Goal: Entertainment & Leisure: Consume media (video, audio)

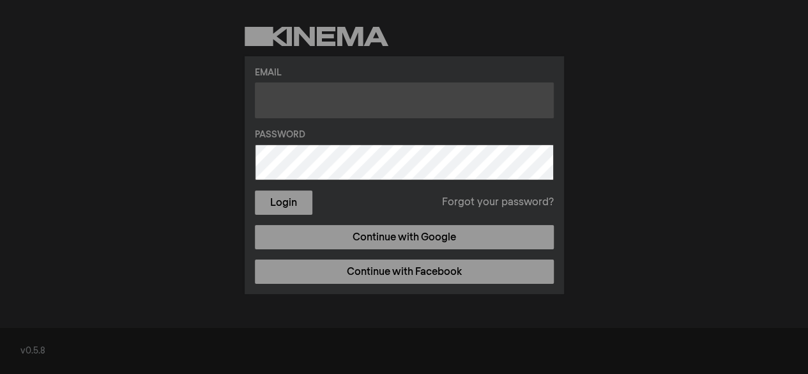
click at [289, 116] on input "text" at bounding box center [404, 100] width 299 height 36
type input "[EMAIL_ADDRESS][PERSON_NAME][DOMAIN_NAME]"
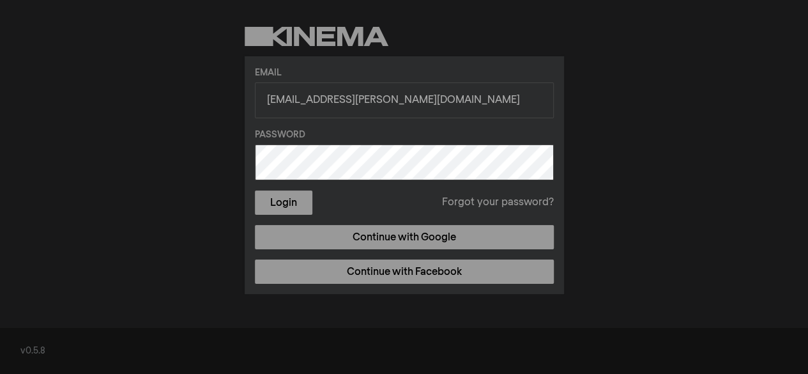
click at [475, 202] on link "Forgot your password?" at bounding box center [498, 202] width 112 height 15
click at [273, 199] on button "Login" at bounding box center [283, 202] width 57 height 24
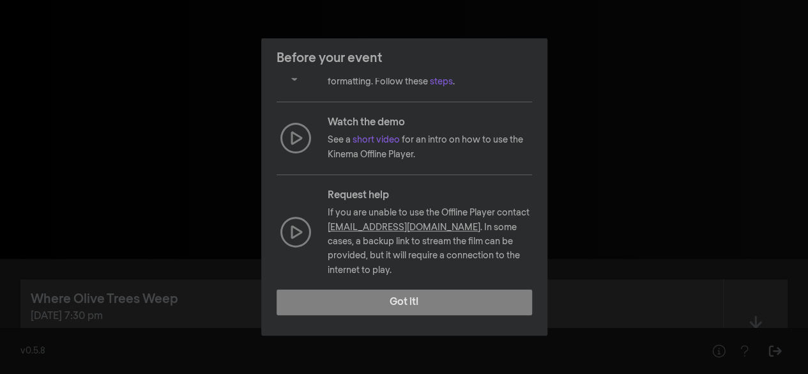
scroll to position [187, 0]
click at [388, 142] on p "See a short video for an intro on how to use the Kinema Offline Player." at bounding box center [430, 146] width 204 height 29
click at [377, 142] on p "See a short video for an intro on how to use the Kinema Offline Player." at bounding box center [430, 146] width 204 height 29
click at [377, 140] on link "short video" at bounding box center [375, 138] width 47 height 9
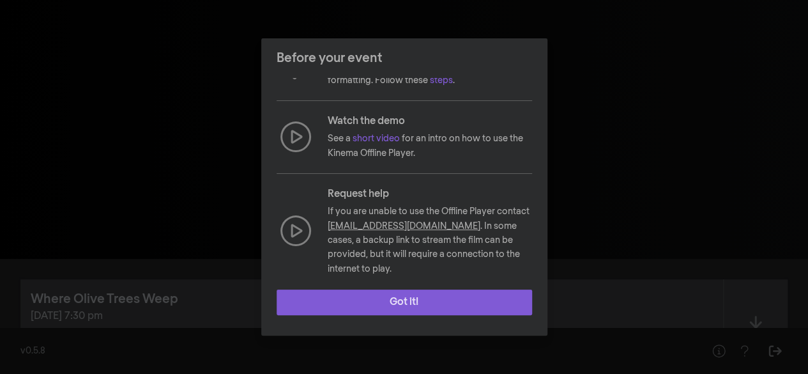
click at [416, 305] on button "Got it!" at bounding box center [403, 302] width 255 height 26
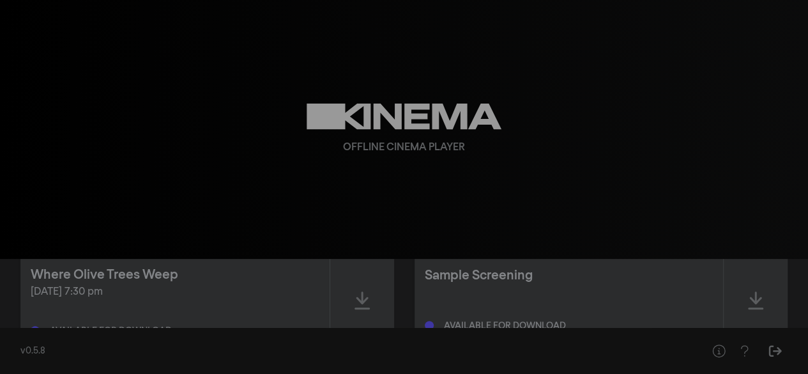
scroll to position [39, 0]
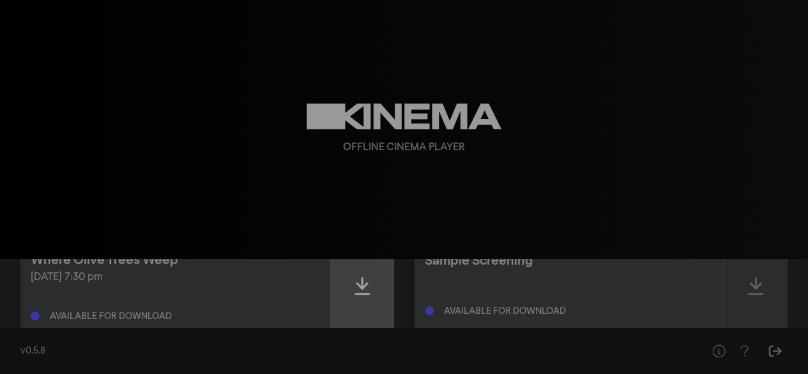
click at [358, 289] on icon at bounding box center [361, 285] width 15 height 20
click at [359, 280] on icon at bounding box center [361, 285] width 15 height 20
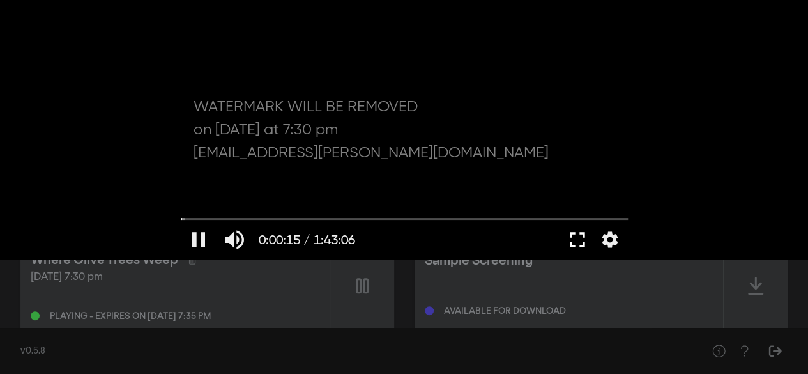
click at [579, 236] on button "fullscreen" at bounding box center [577, 239] width 36 height 38
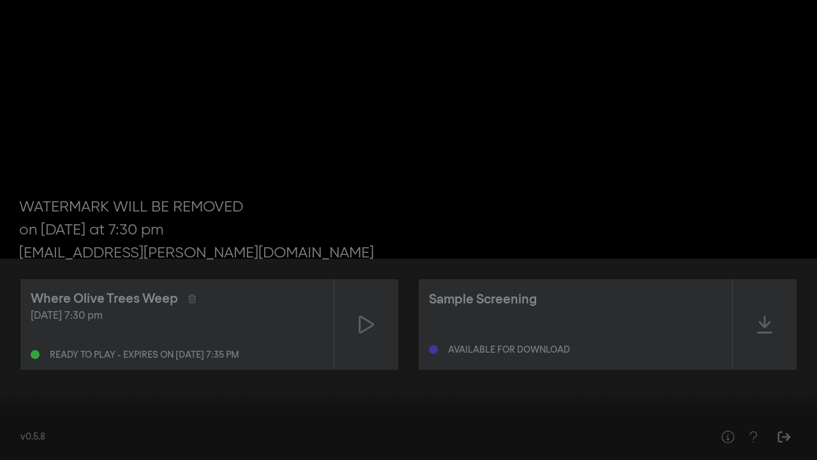
click at [59, 373] on input "Zoeken" at bounding box center [408, 420] width 805 height 8
click at [6, 373] on input "Zoeken" at bounding box center [408, 420] width 805 height 8
click at [19, 373] on button "pause" at bounding box center [24, 440] width 36 height 38
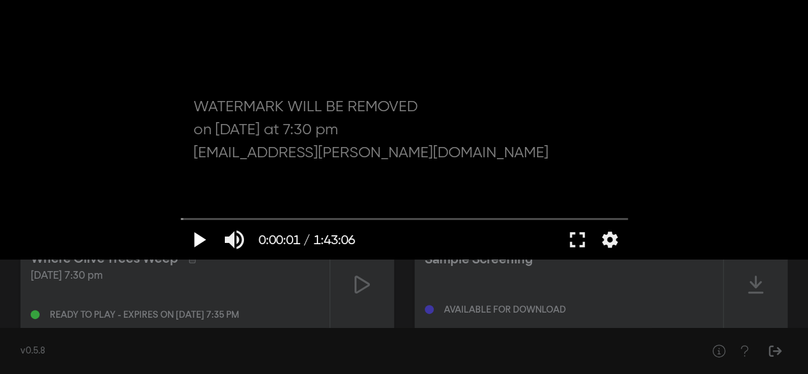
scroll to position [41, 0]
drag, startPoint x: 806, startPoint y: 186, endPoint x: 805, endPoint y: 143, distance: 42.8
click at [805, 143] on div "play_arrow 0:00:01 / 1:43:06 volume_up fullscreen settings closed_caption Onder…" at bounding box center [404, 129] width 808 height 259
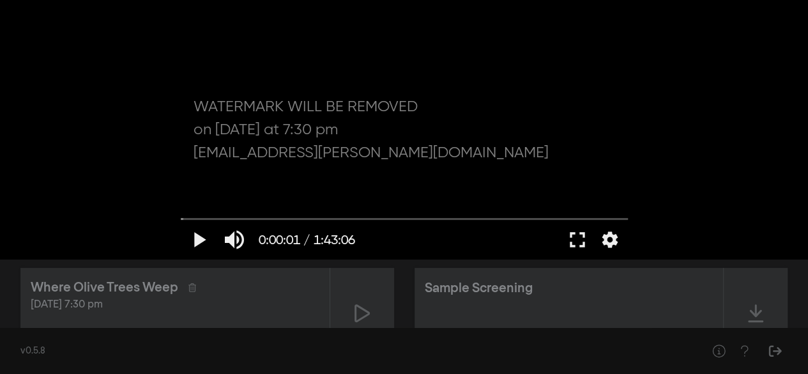
scroll to position [10, 0]
click at [203, 237] on button "play_arrow" at bounding box center [199, 239] width 36 height 38
click at [580, 236] on button "fullscreen" at bounding box center [577, 239] width 36 height 38
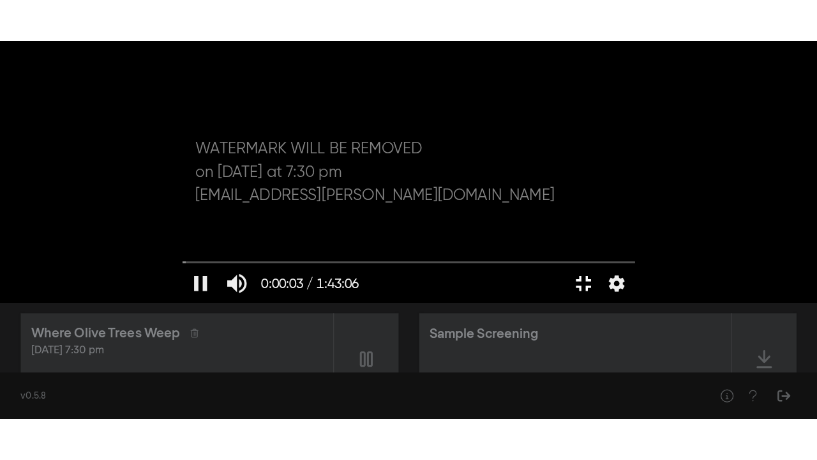
scroll to position [0, 0]
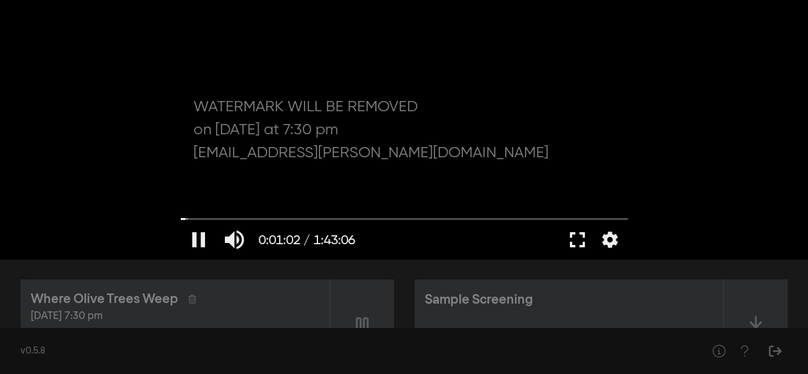
click at [576, 239] on button "fullscreen" at bounding box center [577, 239] width 36 height 38
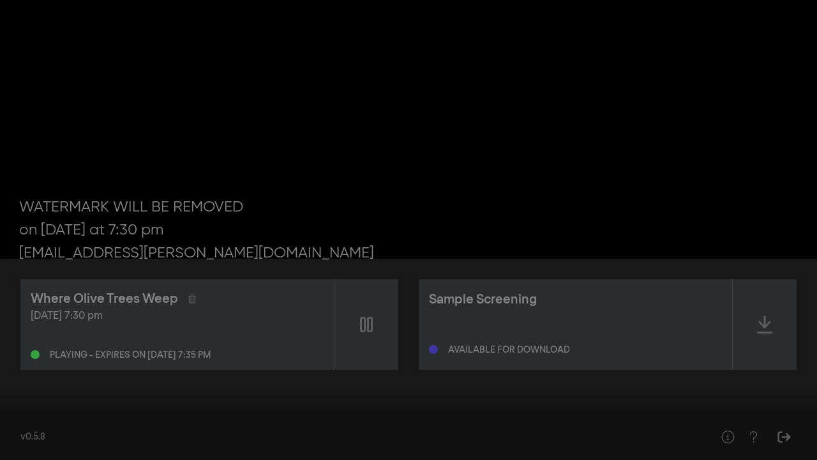
click at [24, 373] on button "pause" at bounding box center [24, 440] width 36 height 38
click at [32, 373] on button "play_arrow" at bounding box center [24, 440] width 36 height 38
type input "1068.186452"
click at [6, 373] on button "pause" at bounding box center [24, 440] width 36 height 38
click at [6, 373] on button "play_arrow" at bounding box center [24, 440] width 36 height 38
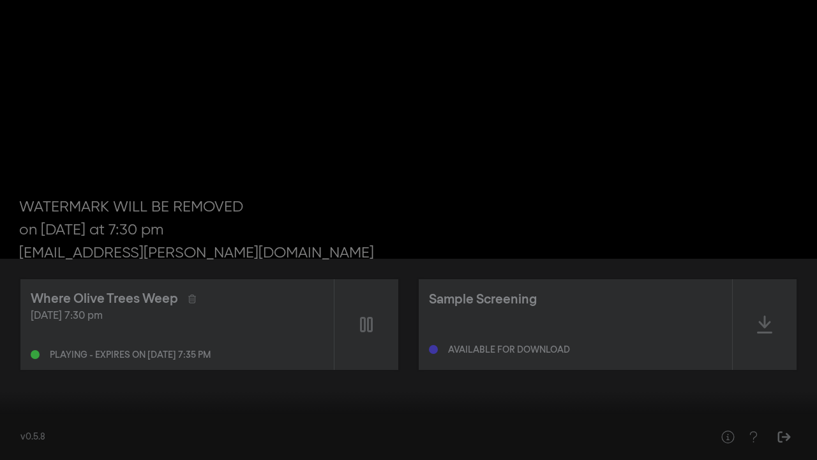
click at [6, 373] on button "pause" at bounding box center [24, 440] width 36 height 38
click at [6, 373] on button "play_arrow" at bounding box center [24, 440] width 36 height 38
click at [6, 373] on button "pause" at bounding box center [24, 440] width 36 height 38
click at [6, 373] on button "play_arrow" at bounding box center [24, 440] width 36 height 38
click at [6, 373] on button "pause" at bounding box center [24, 440] width 36 height 38
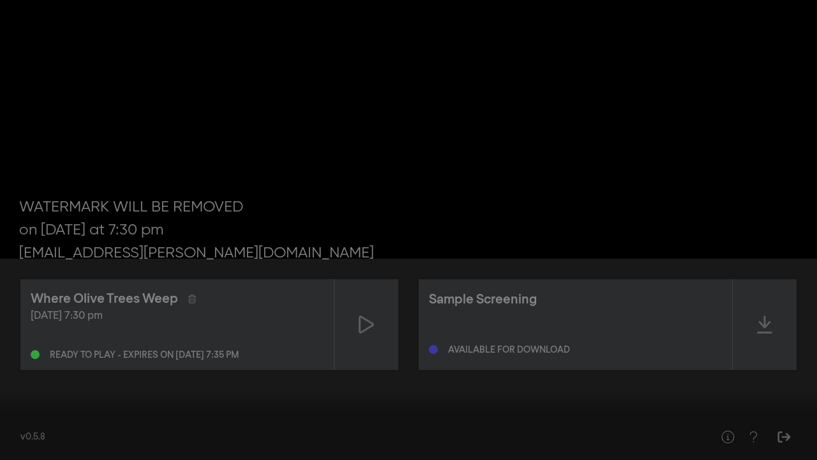
click at [6, 373] on button "play_arrow" at bounding box center [24, 440] width 36 height 38
click at [6, 373] on button "pause" at bounding box center [24, 440] width 36 height 38
click at [6, 373] on button "play_arrow" at bounding box center [24, 440] width 36 height 38
click at [6, 373] on button "pause" at bounding box center [24, 440] width 36 height 38
click at [6, 373] on button "play_arrow" at bounding box center [24, 440] width 36 height 38
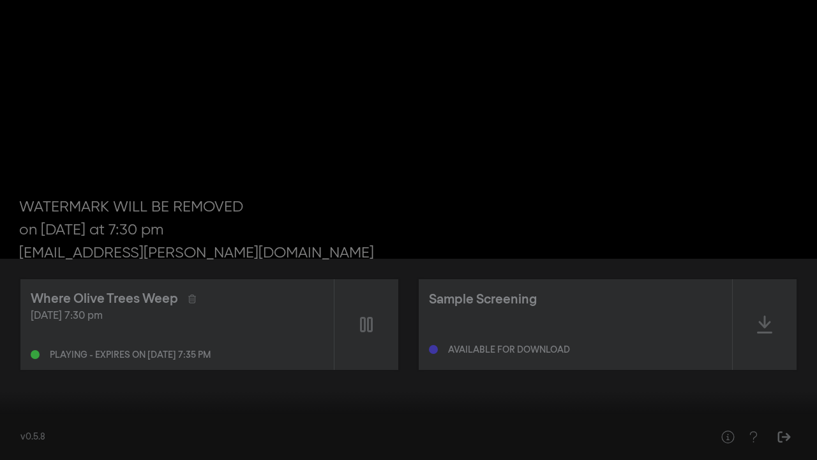
type input "1934.894212"
